Goal: Transaction & Acquisition: Download file/media

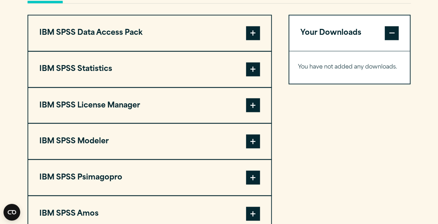
scroll to position [549, 0]
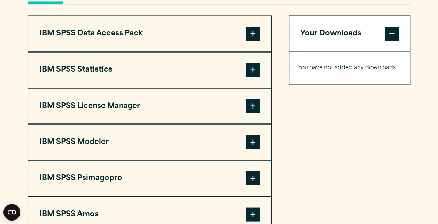
click at [179, 75] on button "IBM SPSS Statistics" at bounding box center [149, 70] width 243 height 36
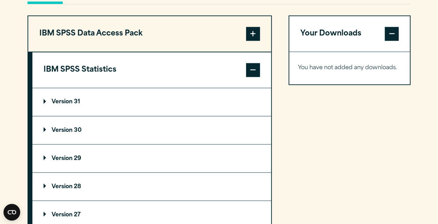
click at [87, 109] on summary "Version 31" at bounding box center [151, 102] width 239 height 28
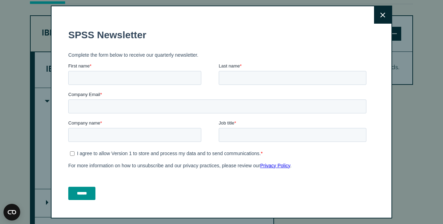
click at [381, 17] on icon at bounding box center [383, 15] width 5 height 5
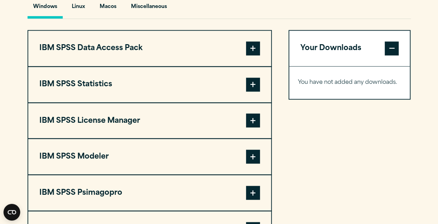
scroll to position [559, 0]
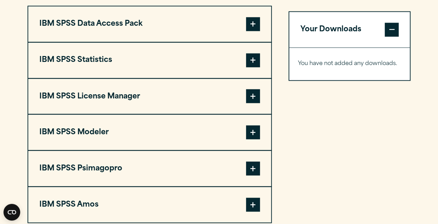
click at [253, 63] on span at bounding box center [253, 60] width 14 height 14
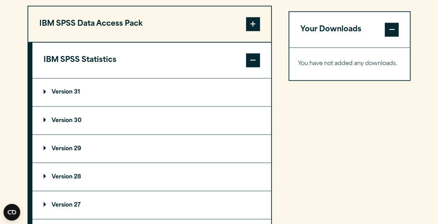
click at [70, 93] on p "Version 31" at bounding box center [62, 93] width 37 height 6
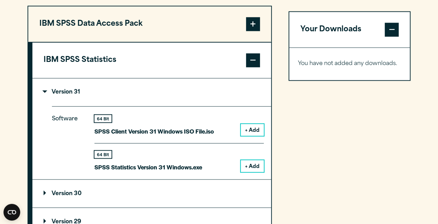
click at [250, 165] on button "+ Add" at bounding box center [252, 166] width 23 height 12
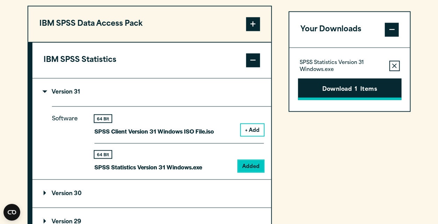
click at [353, 85] on button "Download 1 Items" at bounding box center [350, 89] width 104 height 22
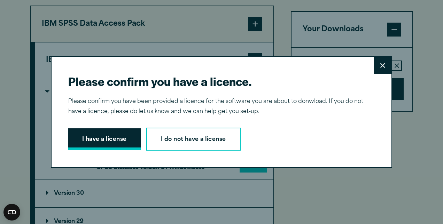
click at [95, 140] on button "I have a license" at bounding box center [104, 140] width 73 height 22
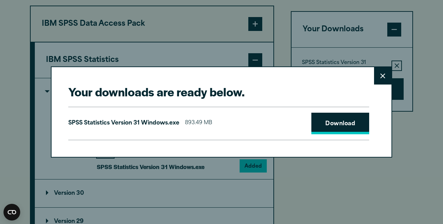
click at [342, 124] on link "Download" at bounding box center [341, 124] width 58 height 22
click at [381, 78] on icon at bounding box center [383, 76] width 5 height 5
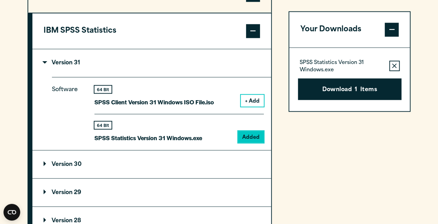
scroll to position [623, 0]
